Goal: Information Seeking & Learning: Check status

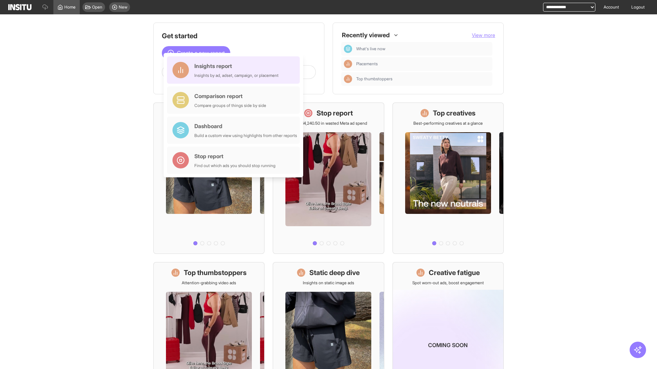
click at [235, 70] on div "Insights report Insights by ad, adset, campaign, or placement" at bounding box center [236, 70] width 84 height 16
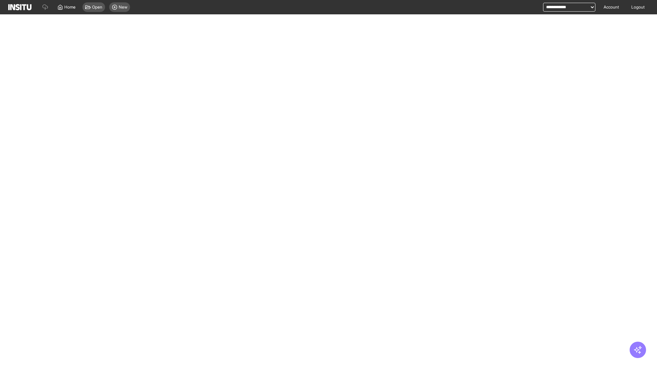
select select "**"
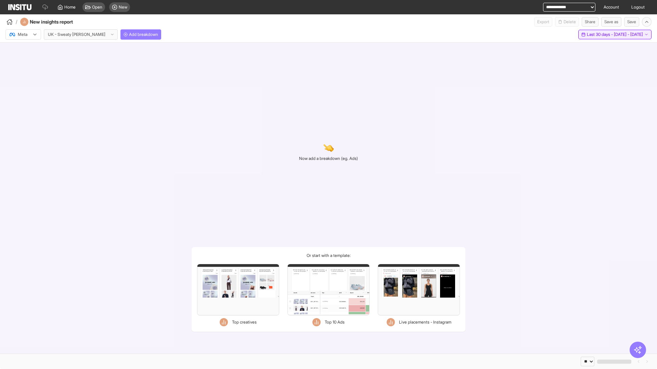
click at [600, 35] on span "Last 30 days - [DATE] - [DATE]" at bounding box center [615, 34] width 56 height 5
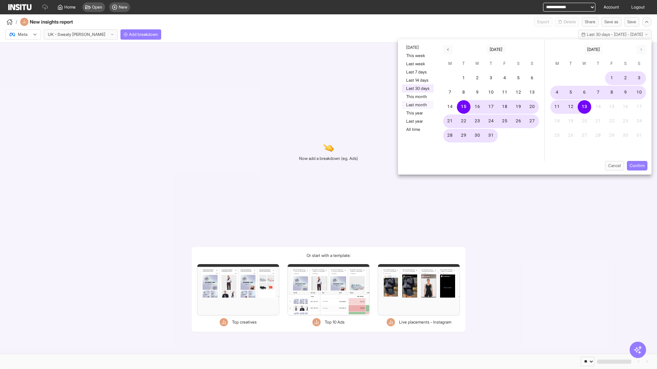
click at [417, 105] on button "Last month" at bounding box center [417, 105] width 31 height 8
